Goal: Transaction & Acquisition: Purchase product/service

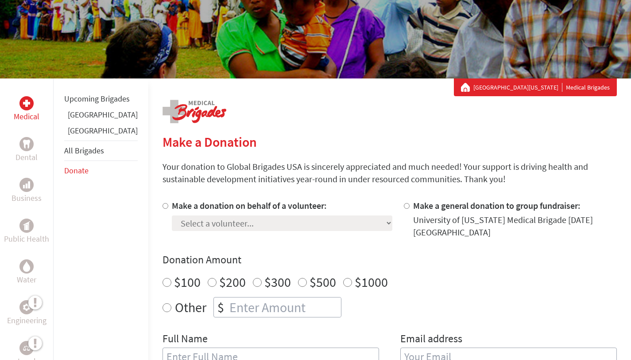
scroll to position [95, 0]
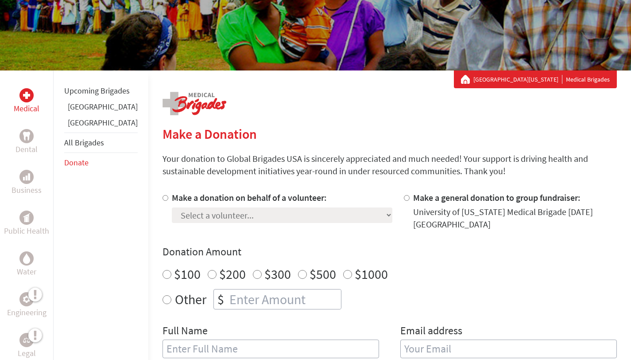
click at [233, 224] on div "Make a donation on behalf of a volunteer: Select a volunteer... [PERSON_NAME] […" at bounding box center [390, 279] width 454 height 177
click at [232, 223] on div "Make a donation on behalf of a volunteer: Select a volunteer... [PERSON_NAME] […" at bounding box center [390, 279] width 454 height 177
click at [163, 197] on div at bounding box center [167, 210] width 9 height 39
click at [134, 197] on div "Medical Dental Business Public Health Water Engineering Legal Empowerment Upcom…" at bounding box center [315, 333] width 631 height 526
click at [163, 198] on input "Make a donation on behalf of a volunteer:" at bounding box center [166, 198] width 6 height 6
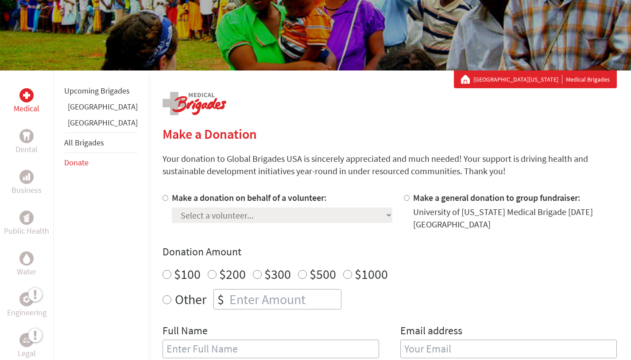
radio input "true"
click at [183, 211] on select "Select a volunteer... [PERSON_NAME] [PERSON_NAME] [PERSON_NAME] [PERSON_NAME] […" at bounding box center [282, 215] width 221 height 16
select select "8C658432-8B3C-11F0-9E6E-42010A400005"
click at [298, 270] on input "$500" at bounding box center [302, 274] width 9 height 9
radio input "true"
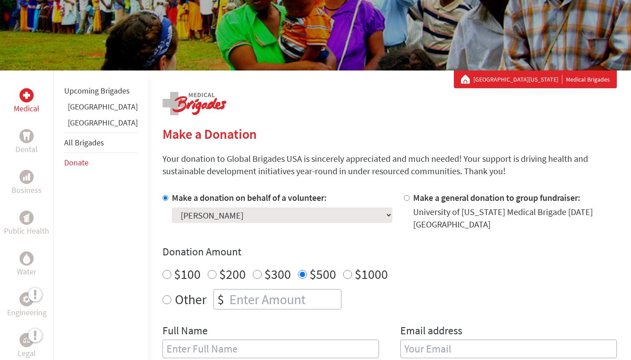
radio input "true"
click at [264, 293] on input "number" at bounding box center [284, 298] width 113 height 19
click at [298, 270] on input "$500" at bounding box center [302, 274] width 9 height 9
radio input "true"
click at [294, 216] on div "Select a volunteer... [PERSON_NAME] [PERSON_NAME] [PERSON_NAME] [PERSON_NAME] […" at bounding box center [282, 213] width 221 height 19
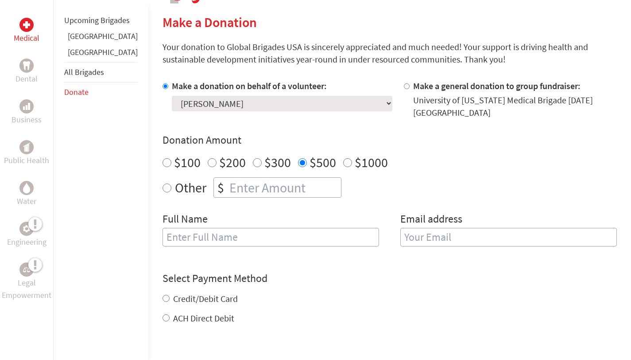
scroll to position [219, 0]
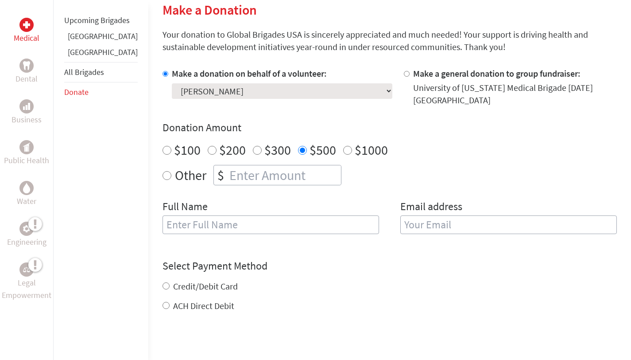
click at [271, 221] on input "text" at bounding box center [271, 224] width 217 height 19
type input "[PERSON_NAME]"
click at [476, 215] on input "email" at bounding box center [508, 224] width 217 height 19
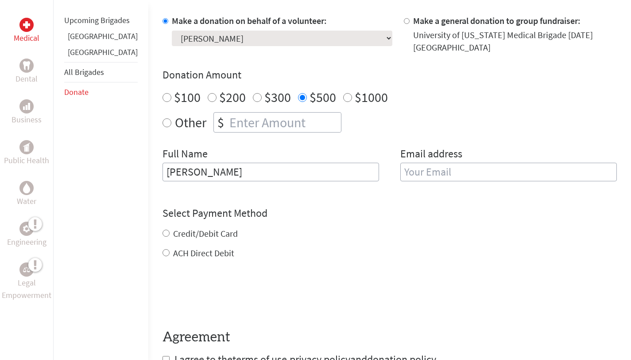
scroll to position [271, 0]
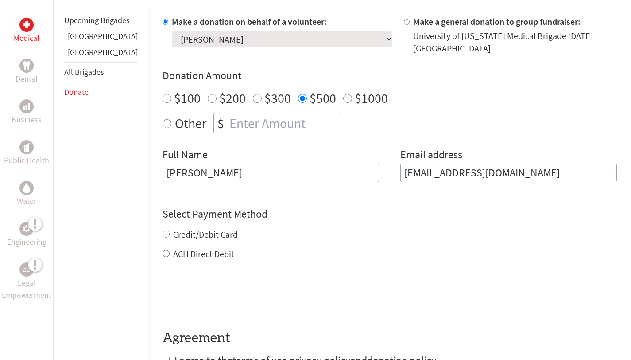
type input "[EMAIL_ADDRESS][DOMAIN_NAME]"
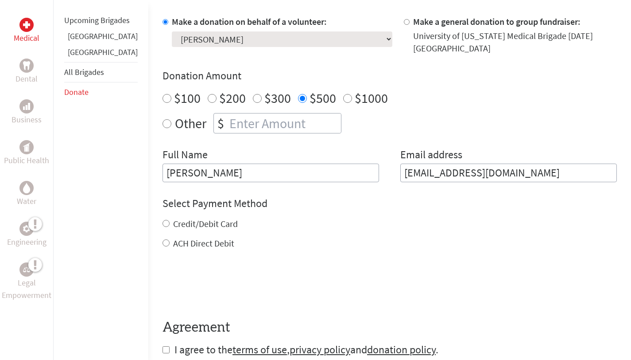
click at [343, 268] on form "Make a donation on behalf of a volunteer: Select a volunteer... [PERSON_NAME] […" at bounding box center [390, 186] width 454 height 341
click at [163, 220] on input "Credit/Debit Card" at bounding box center [166, 223] width 7 height 7
radio input "true"
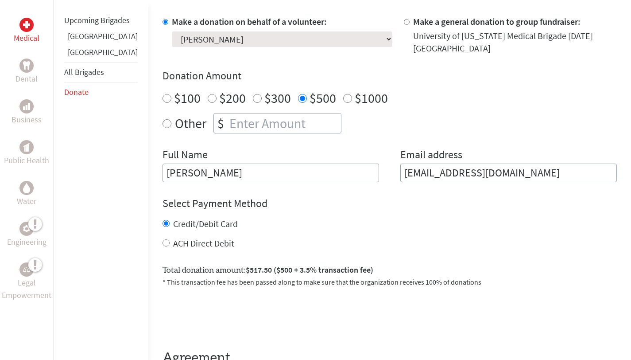
click at [163, 220] on input "Credit/Debit Card" at bounding box center [166, 223] width 7 height 7
click at [163, 239] on input "ACH Direct Debit" at bounding box center [166, 242] width 7 height 7
radio input "true"
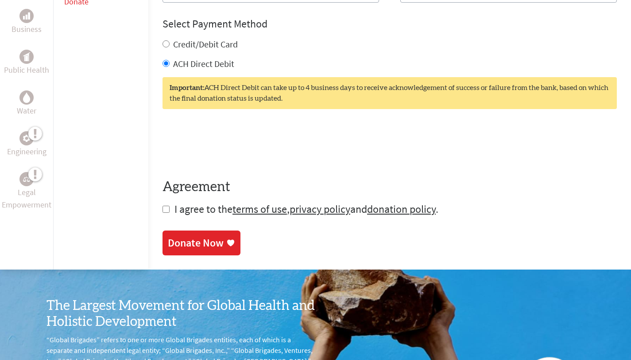
scroll to position [466, 0]
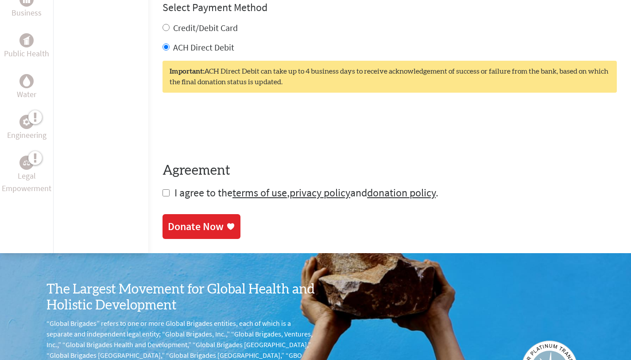
click at [163, 189] on input "checkbox" at bounding box center [166, 192] width 7 height 7
checkbox input "true"
click at [163, 215] on link "Donate Now" at bounding box center [202, 227] width 78 height 25
